Goal: Information Seeking & Learning: Learn about a topic

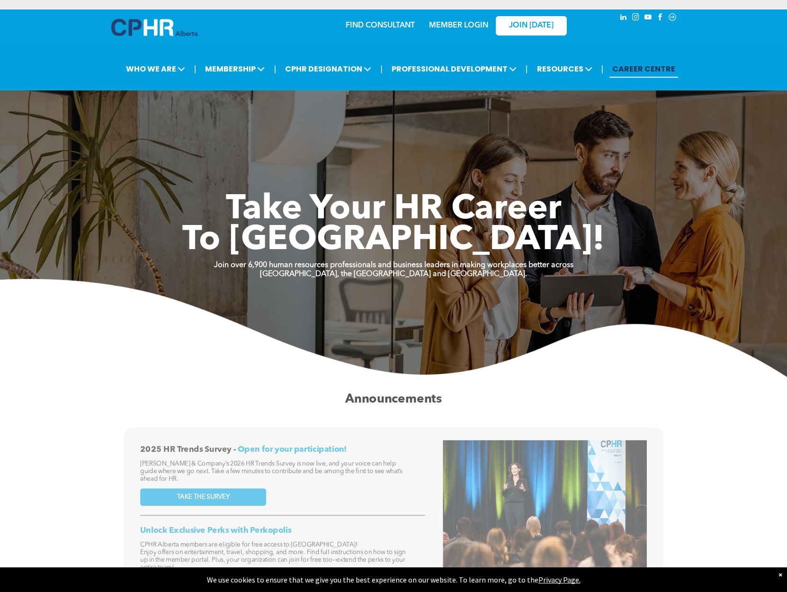
click at [639, 70] on link "CAREER CENTRE" at bounding box center [644, 69] width 69 height 18
click at [371, 27] on link "FIND CONSULTANT" at bounding box center [380, 26] width 69 height 8
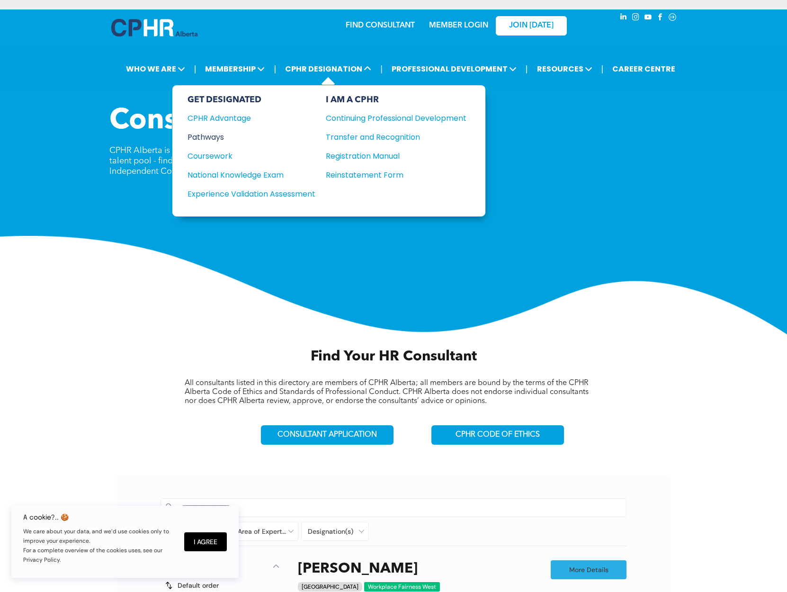
click at [207, 137] on div "Pathways" at bounding box center [245, 137] width 115 height 12
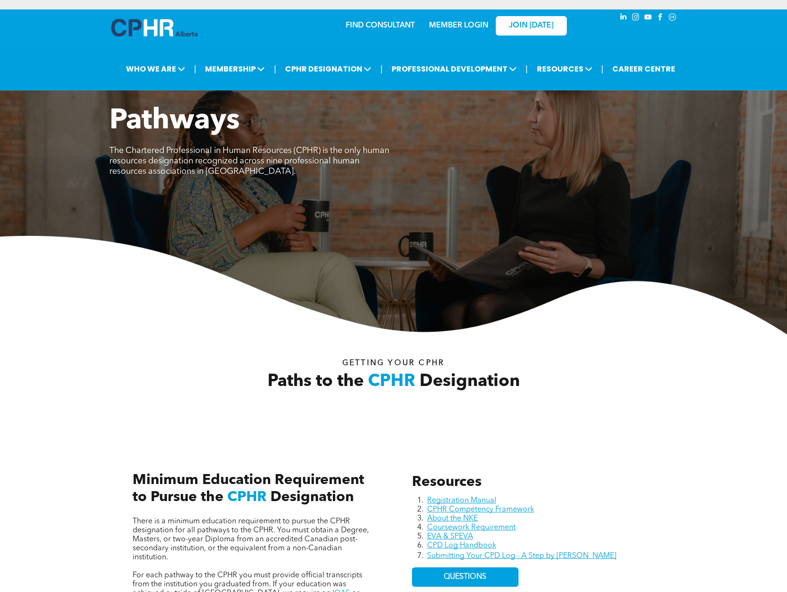
scroll to position [180, 0]
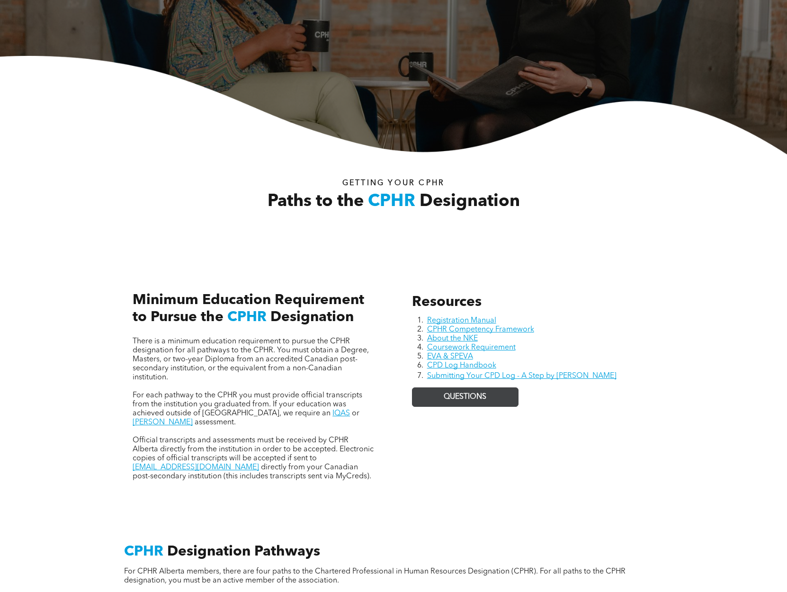
click at [441, 397] on link "QUESTIONS" at bounding box center [465, 397] width 107 height 19
click at [500, 348] on link "Coursework Requirement" at bounding box center [471, 348] width 89 height 8
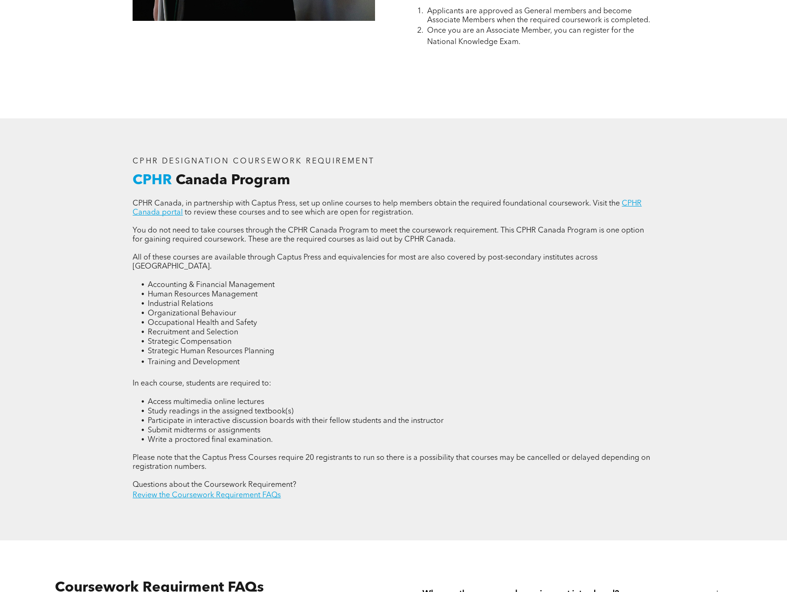
scroll to position [1307, 0]
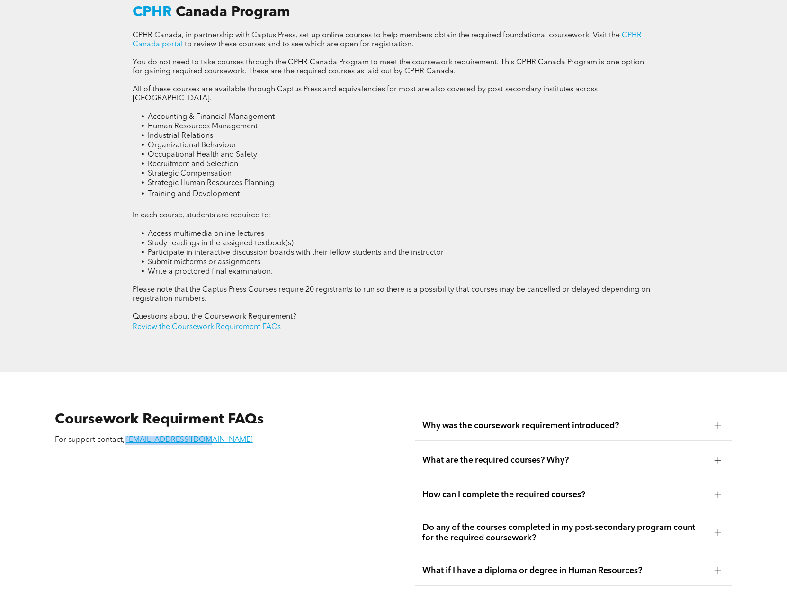
drag, startPoint x: 125, startPoint y: 431, endPoint x: 195, endPoint y: 437, distance: 69.9
click at [195, 437] on div "Coursework Requirment FAQs For support contact, [EMAIL_ADDRESS][DOMAIN_NAME]" at bounding box center [213, 551] width 333 height 294
